Goal: Information Seeking & Learning: Learn about a topic

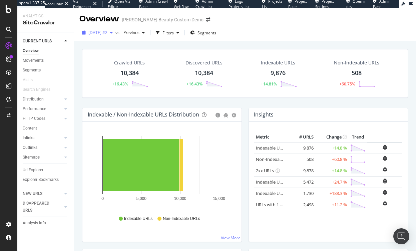
click at [106, 36] on div "[DATE] #2" at bounding box center [97, 33] width 36 height 10
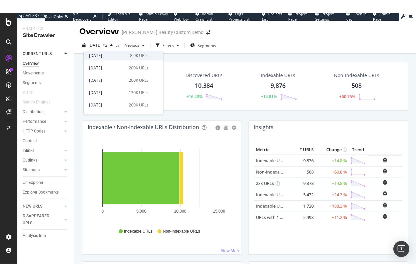
scroll to position [62, 0]
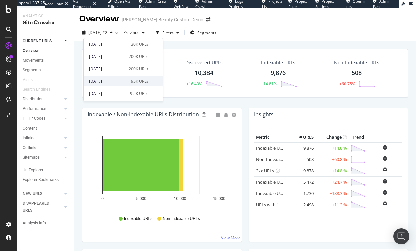
click at [98, 82] on div "[DATE]" at bounding box center [107, 81] width 36 height 6
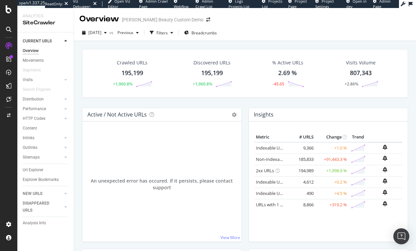
drag, startPoint x: 72, startPoint y: 226, endPoint x: 75, endPoint y: 217, distance: 8.9
click at [72, 226] on div "Analysis Info" at bounding box center [48, 223] width 51 height 10
click at [102, 31] on span "[DATE]" at bounding box center [94, 33] width 13 height 6
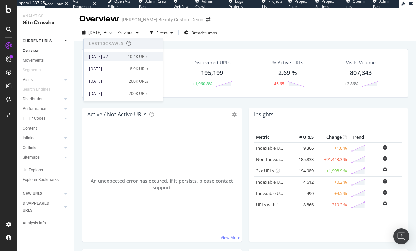
click at [113, 59] on div "[DATE] #2" at bounding box center [106, 57] width 35 height 6
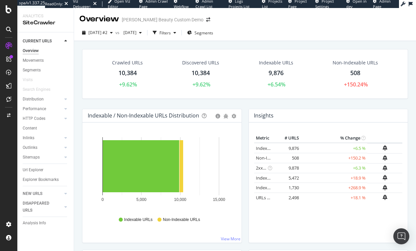
drag, startPoint x: 32, startPoint y: 71, endPoint x: 237, endPoint y: 122, distance: 210.9
click at [32, 71] on div "Segments" at bounding box center [32, 70] width 18 height 7
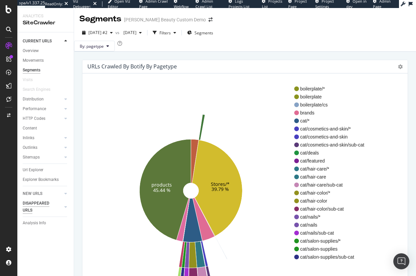
click at [30, 194] on div "NEW URLS" at bounding box center [33, 193] width 20 height 7
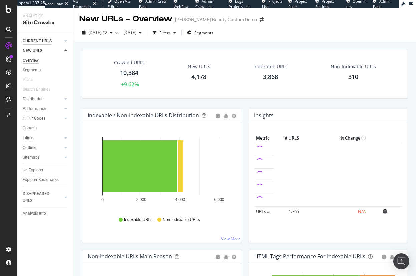
click at [37, 42] on div "CURRENT URLS" at bounding box center [37, 41] width 29 height 7
